Goal: Entertainment & Leisure: Consume media (video, audio)

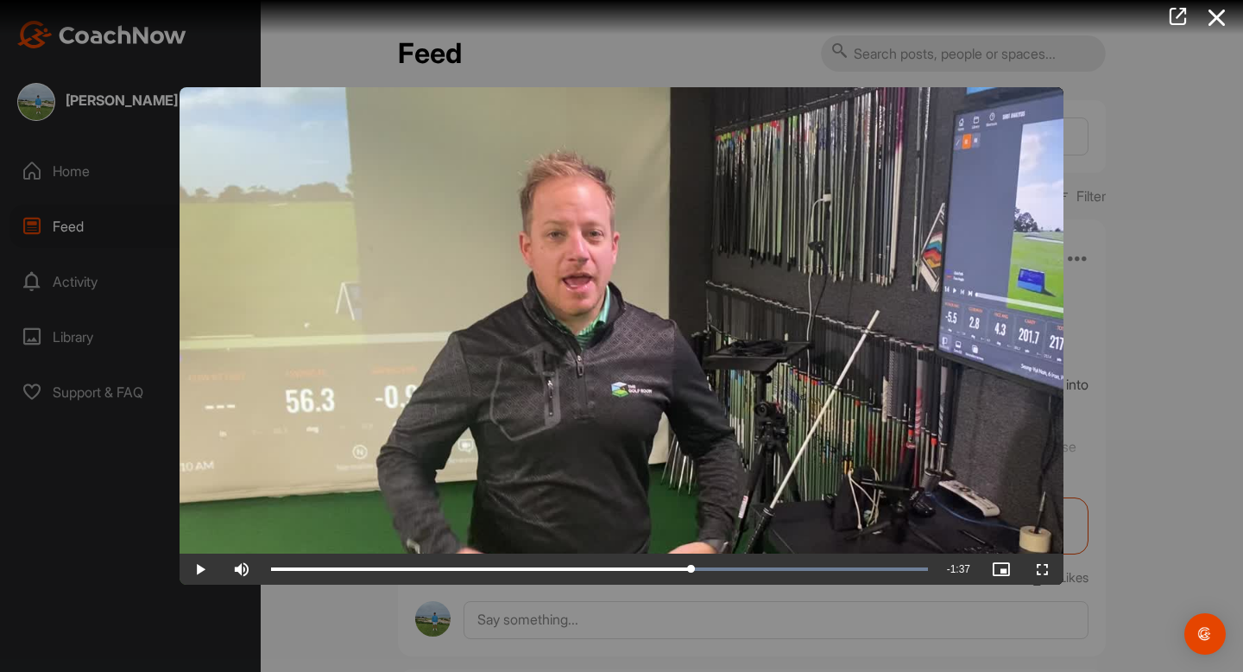
scroll to position [2167, 0]
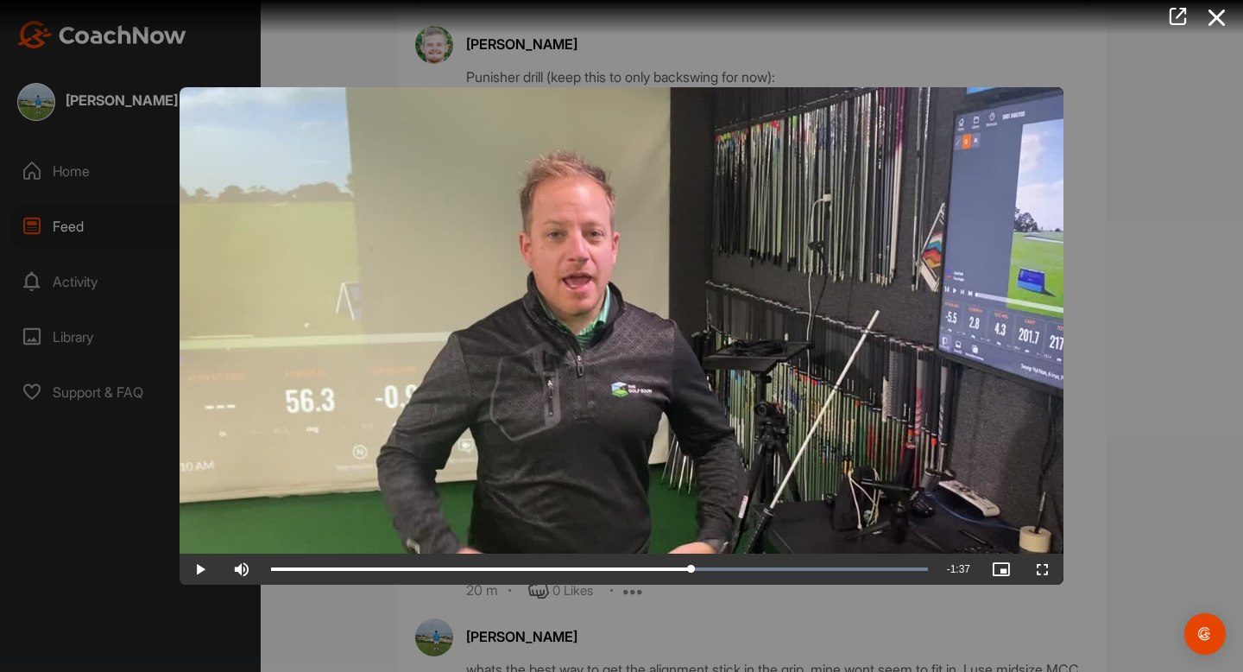
click at [224, 50] on div at bounding box center [621, 336] width 1243 height 672
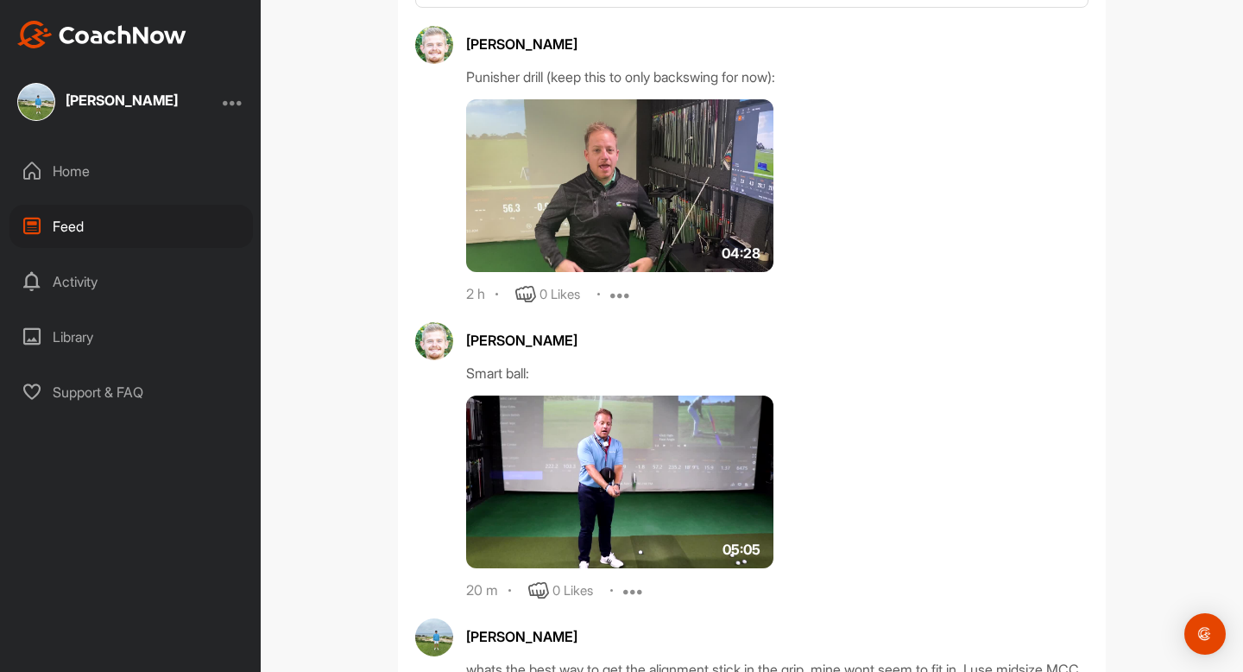
click at [71, 167] on div "Home" at bounding box center [130, 170] width 243 height 43
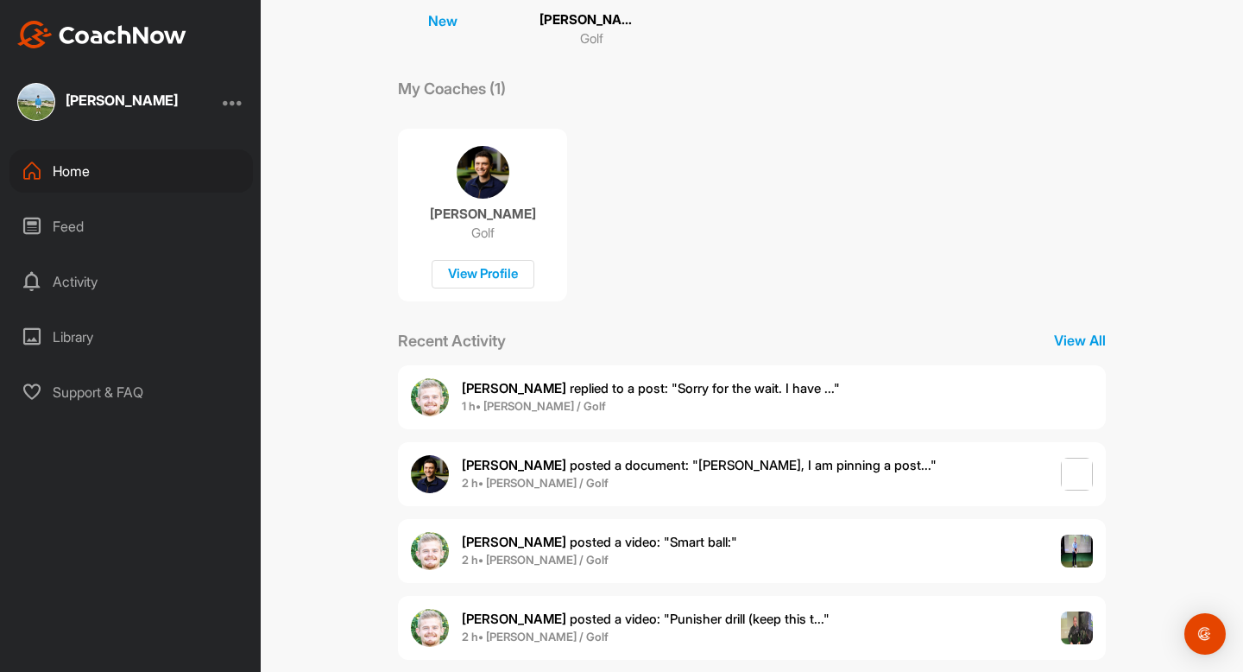
scroll to position [260, 0]
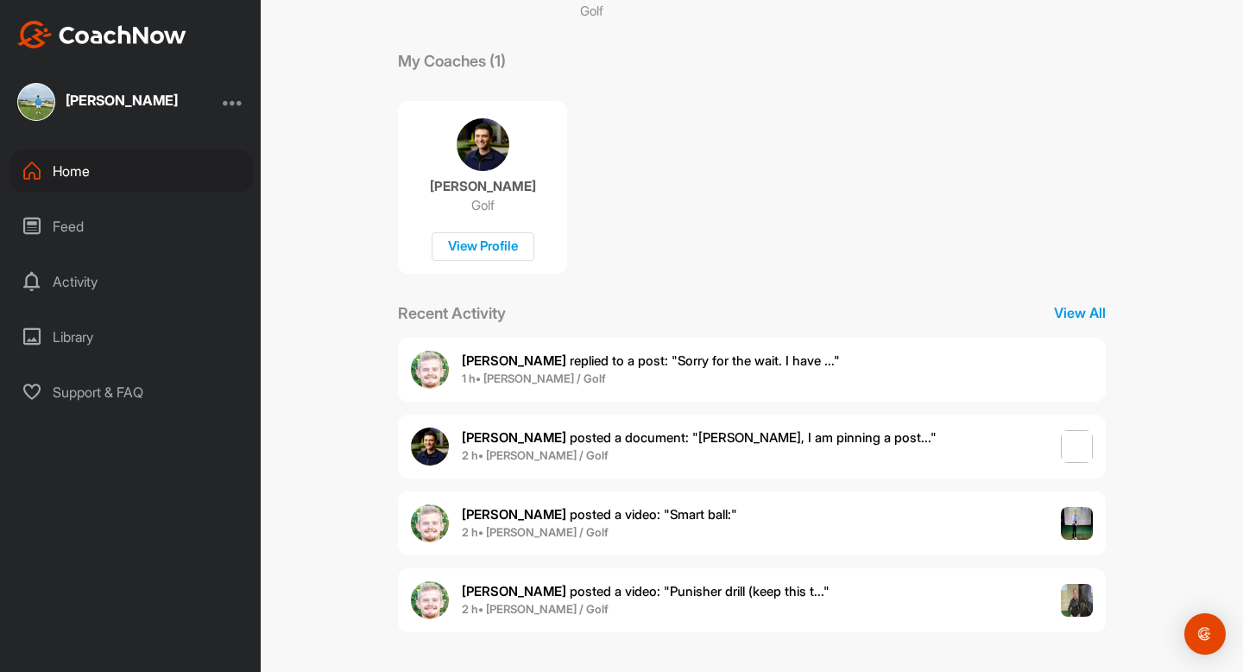
click at [635, 374] on span "1 h • [PERSON_NAME] / Golf" at bounding box center [651, 378] width 378 height 17
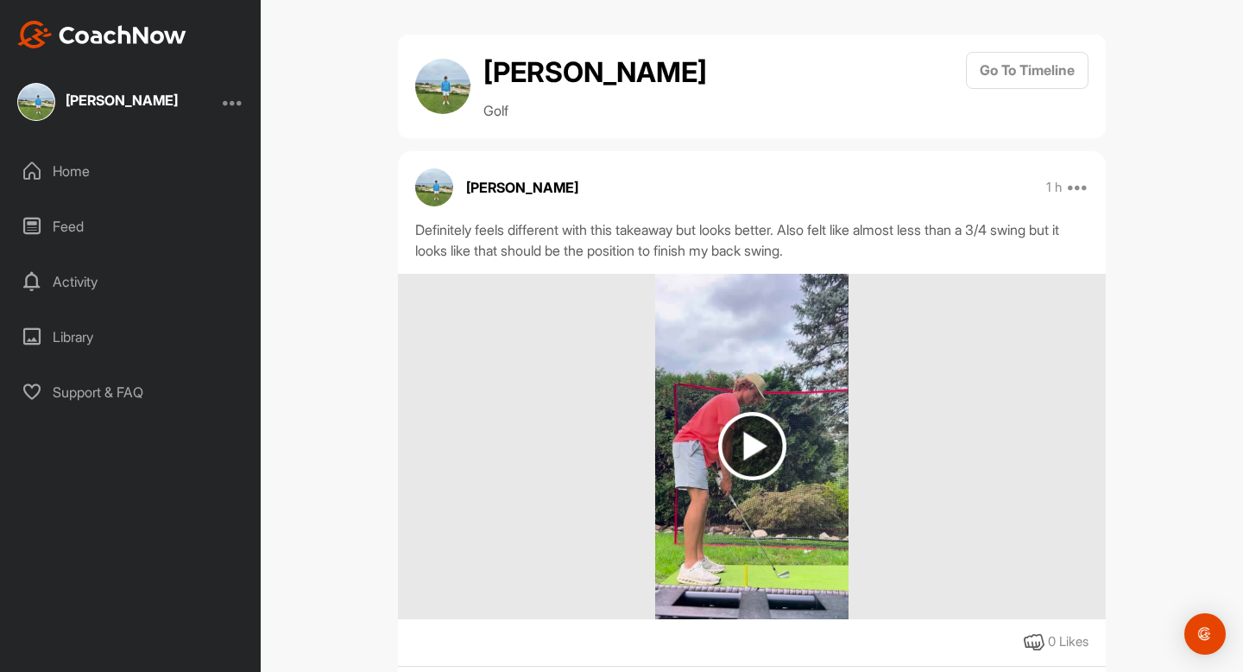
click at [736, 417] on img at bounding box center [752, 446] width 68 height 68
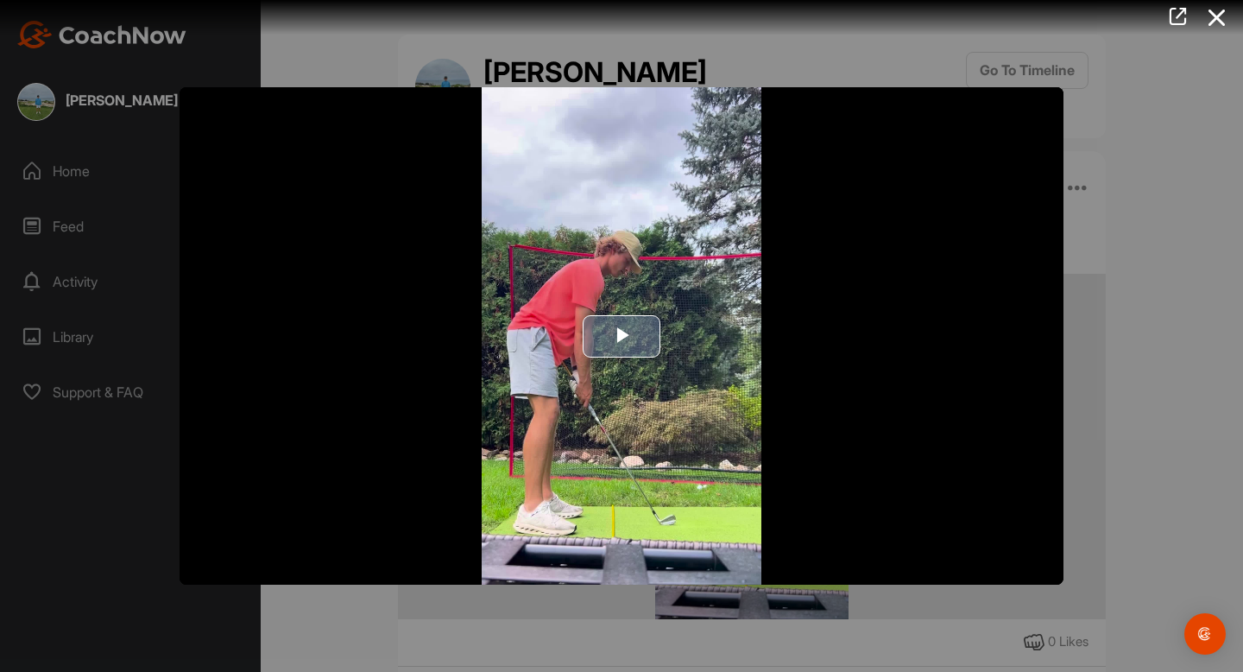
click at [622, 336] on span "Video Player" at bounding box center [622, 336] width 0 height 0
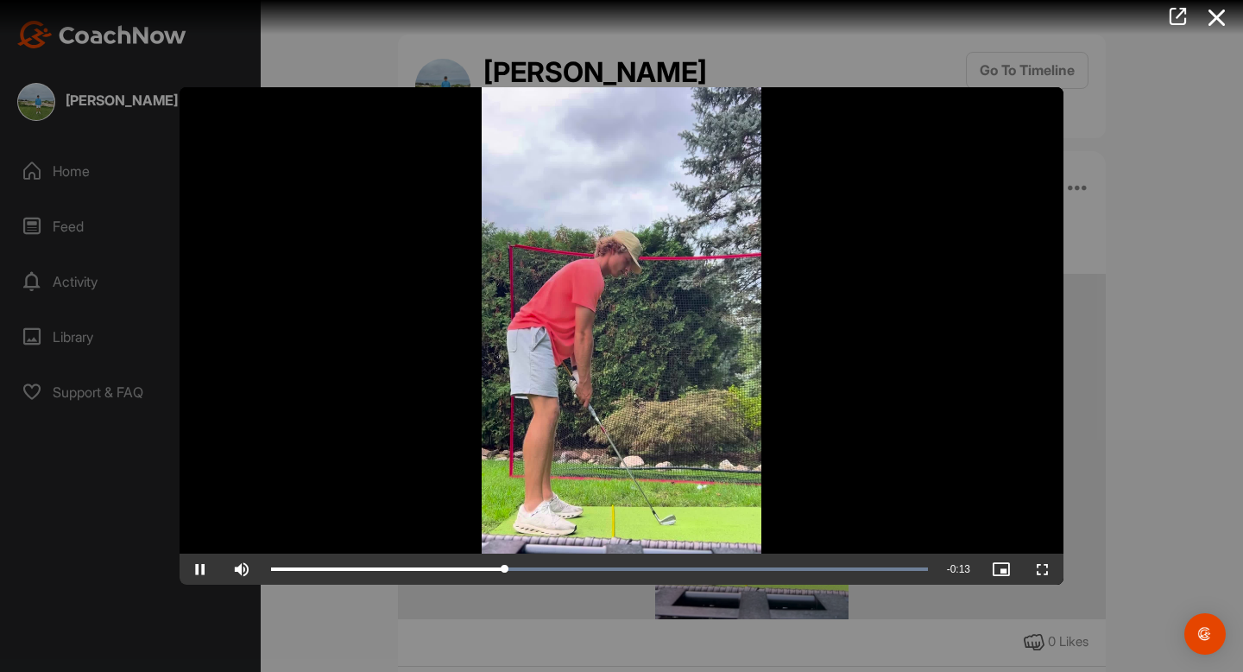
click at [670, 273] on video "Video Player" at bounding box center [622, 335] width 884 height 497
click at [1001, 63] on div at bounding box center [621, 336] width 1243 height 672
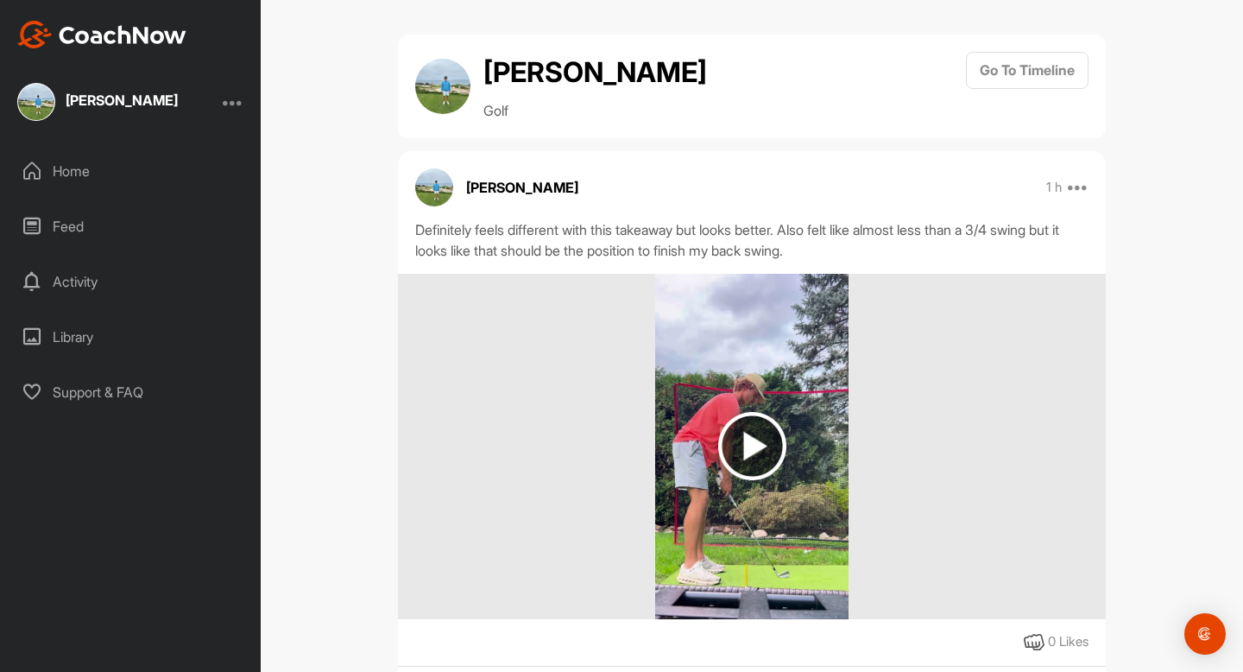
click at [102, 169] on div "Home" at bounding box center [130, 170] width 243 height 43
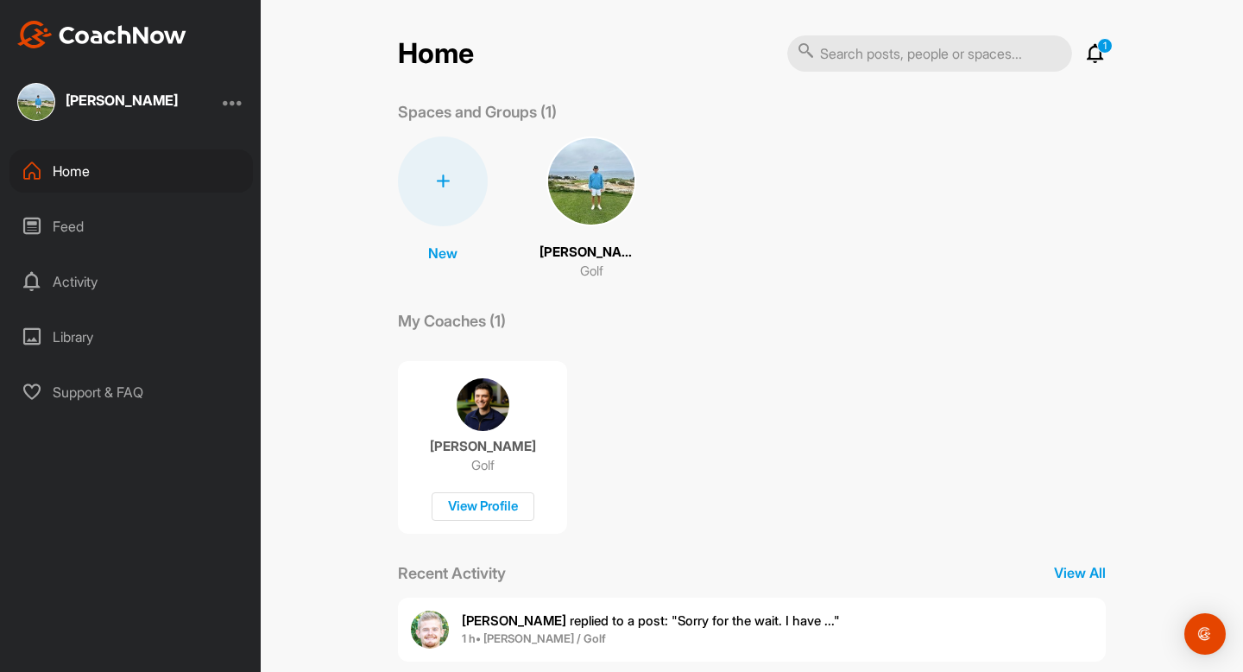
scroll to position [260, 0]
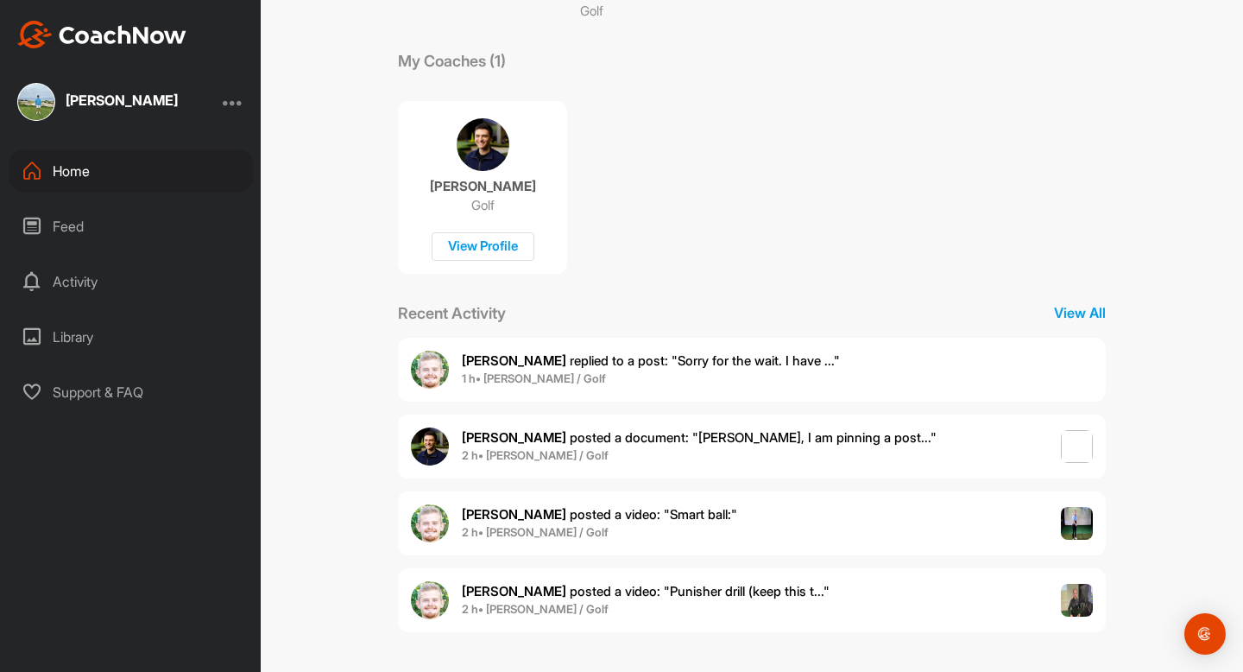
click at [57, 223] on div "Feed" at bounding box center [130, 226] width 243 height 43
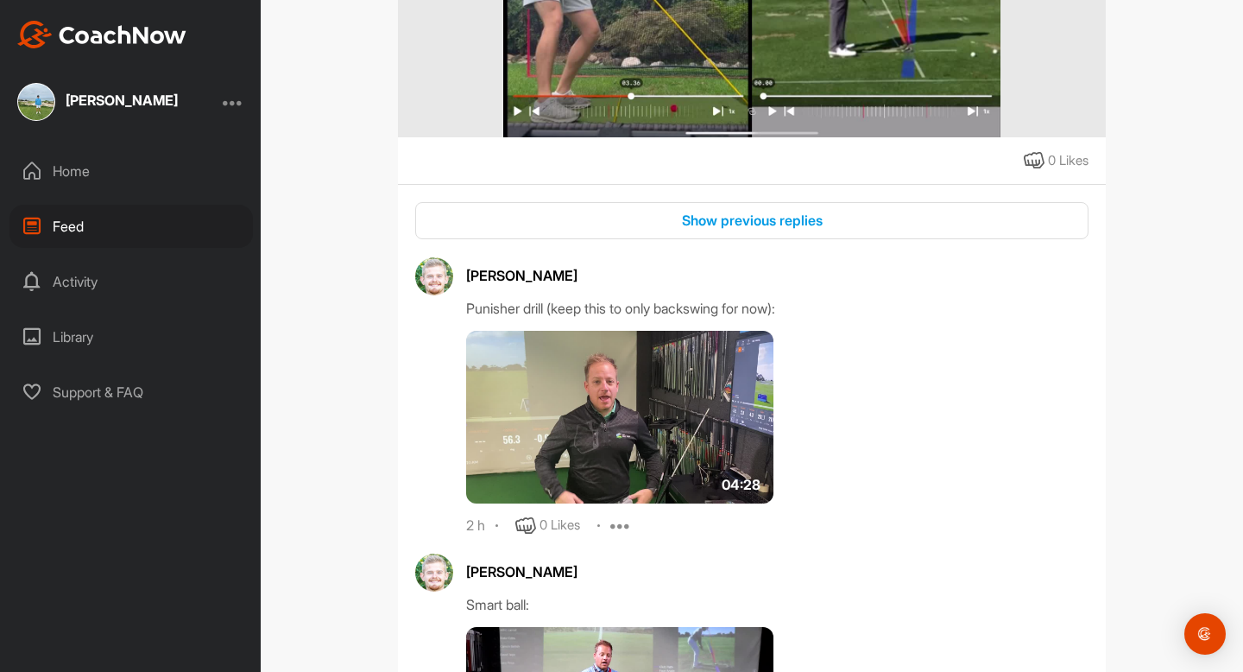
scroll to position [2948, 0]
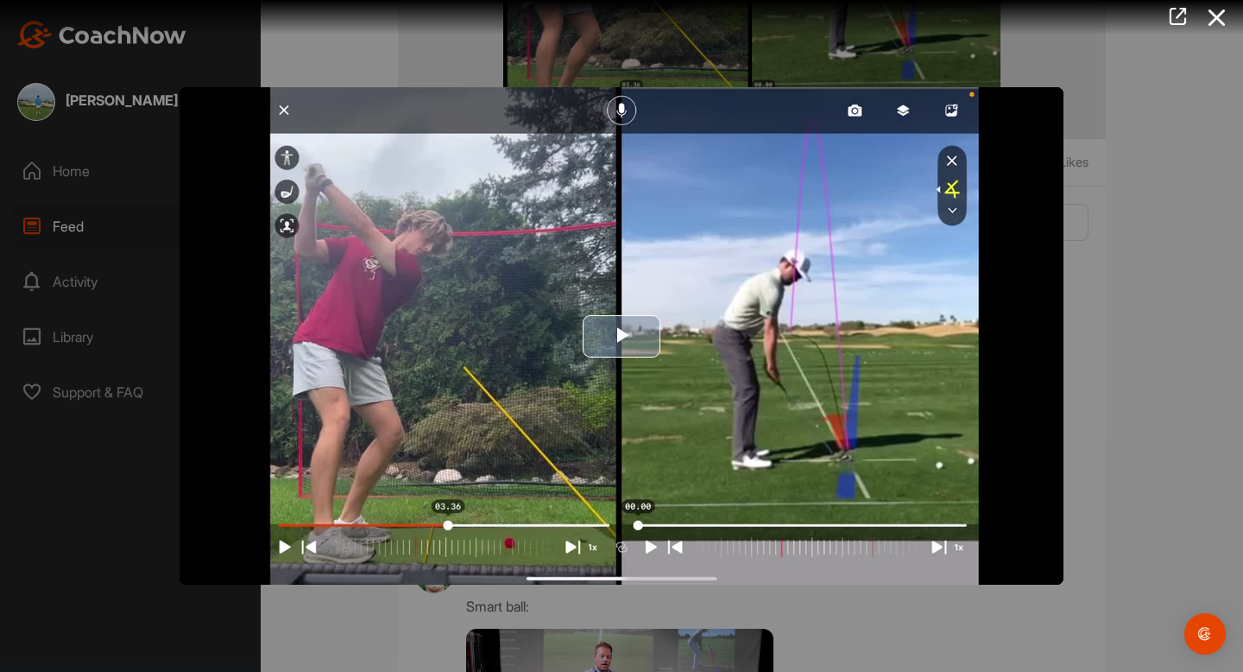
click at [387, 458] on img "Video Player" at bounding box center [622, 335] width 884 height 497
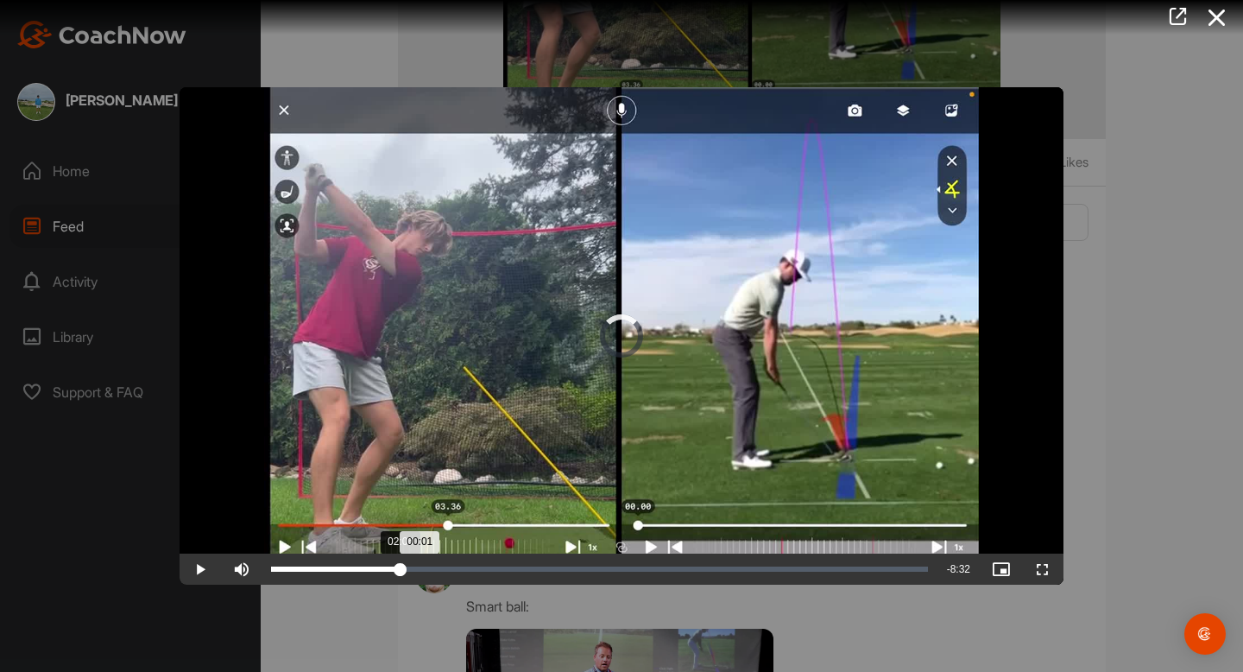
click at [400, 566] on div "Loaded : 4.26% 02:06 00:01" at bounding box center [599, 568] width 657 height 5
click at [440, 567] on div "Loaded : 23.93% 02:44 02:06" at bounding box center [599, 568] width 657 height 5
click at [496, 571] on div "Loaded : 33.51% 03:39 03:39" at bounding box center [599, 568] width 674 height 31
click at [534, 572] on div "Loaded : 45.70% 04:15 04:15" at bounding box center [599, 568] width 674 height 31
click at [570, 570] on div "Loaded : 50.25% 04:45 04:16" at bounding box center [599, 568] width 657 height 5
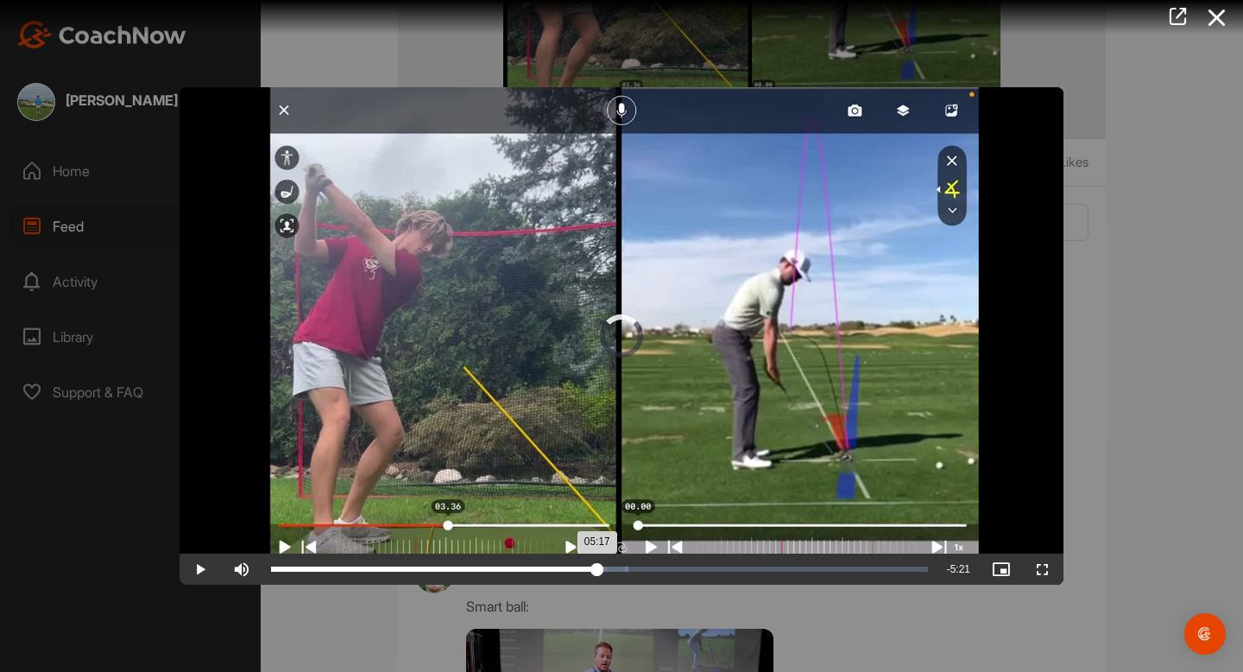
click at [597, 568] on div "Loaded : 54.44% 05:17 05:17" at bounding box center [599, 568] width 657 height 5
click at [633, 564] on div "Loaded : 62.87% 05:51 05:17" at bounding box center [599, 568] width 674 height 31
click at [405, 567] on div "Loaded : 69.85% 02:10 05:52" at bounding box center [599, 568] width 657 height 5
click at [415, 568] on div "Loaded : 69.85% 02:20 02:12" at bounding box center [599, 568] width 657 height 5
click at [420, 367] on video "Video Player" at bounding box center [622, 335] width 884 height 497
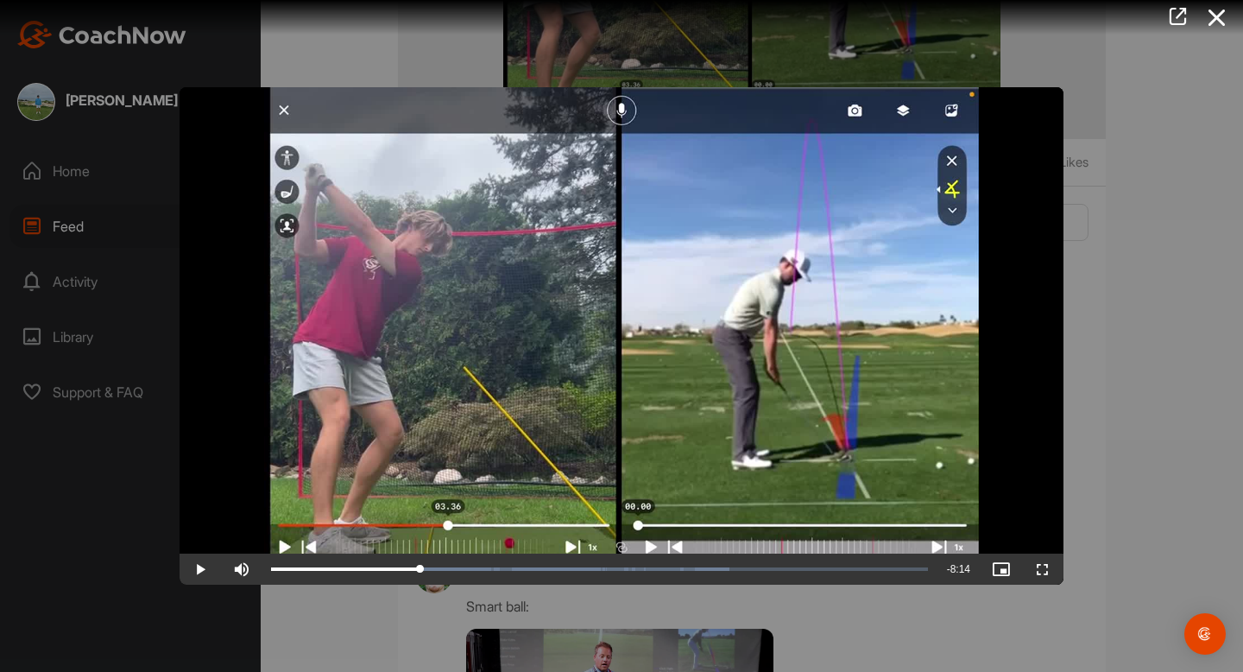
click at [483, 306] on video "Video Player" at bounding box center [622, 335] width 884 height 497
click at [420, 568] on div "02:24" at bounding box center [345, 568] width 148 height 5
click at [410, 570] on div "02:15" at bounding box center [410, 568] width 1 height 5
click at [401, 569] on div "02:14" at bounding box center [340, 568] width 138 height 5
click at [508, 335] on video "Video Player" at bounding box center [622, 335] width 884 height 497
